Goal: Navigation & Orientation: Understand site structure

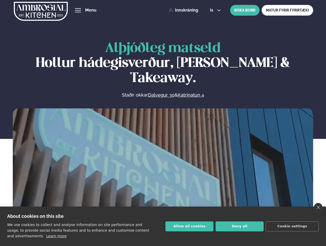
click at [319, 207] on link "close" at bounding box center [318, 207] width 8 height 9
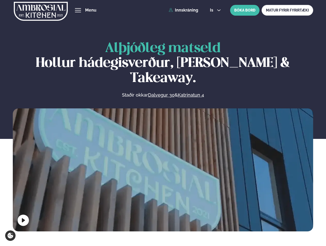
click at [78, 10] on span "hamburger" at bounding box center [78, 10] width 5 height 5
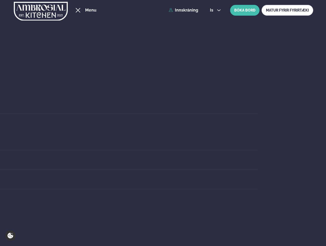
click at [215, 10] on span "is" at bounding box center [212, 10] width 5 height 4
click at [163, 168] on video at bounding box center [163, 183] width 301 height 150
